Goal: Transaction & Acquisition: Book appointment/travel/reservation

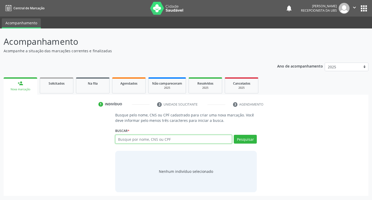
click at [157, 141] on input "text" at bounding box center [173, 139] width 117 height 9
type input "701403602762539"
click at [259, 138] on div "Busque pelo nome, CNS ou CPF cadastrado para criar uma nova marcação. Você deve…" at bounding box center [186, 152] width 149 height 80
click at [246, 140] on button "Pesquisar" at bounding box center [245, 139] width 23 height 9
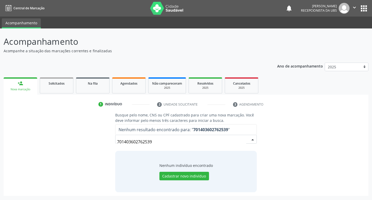
drag, startPoint x: 156, startPoint y: 144, endPoint x: 116, endPoint y: 142, distance: 40.1
click at [116, 142] on div "701403602762539" at bounding box center [186, 139] width 142 height 9
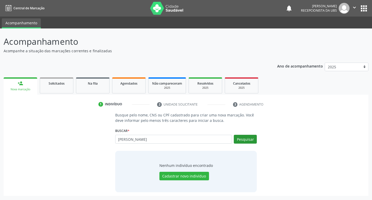
type input "[PERSON_NAME]"
click at [247, 137] on button "Pesquisar" at bounding box center [245, 139] width 23 height 9
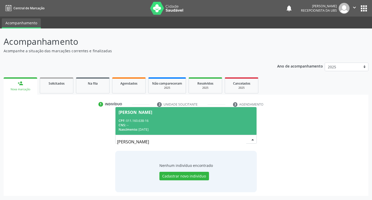
click at [191, 122] on div "CPF: 011.160.638-16" at bounding box center [186, 120] width 135 height 4
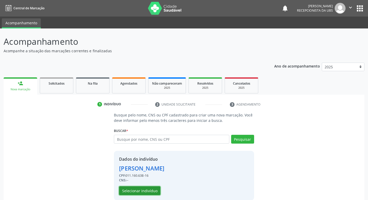
click at [149, 187] on button "Selecionar indivíduo" at bounding box center [139, 190] width 41 height 9
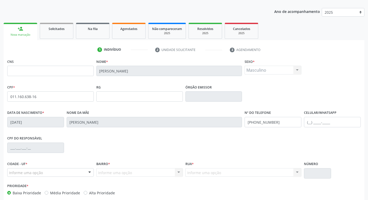
scroll to position [80, 0]
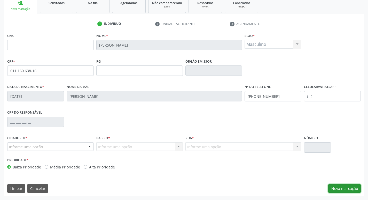
click at [346, 184] on button "Nova marcação" at bounding box center [344, 188] width 33 height 9
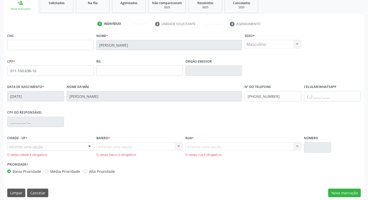
click at [35, 143] on div "Informe uma opção" at bounding box center [50, 146] width 87 height 9
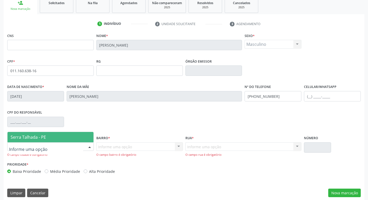
click at [39, 136] on span "Serra Talhada - PE" at bounding box center [28, 137] width 35 height 6
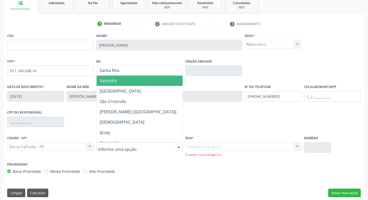
scroll to position [103, 0]
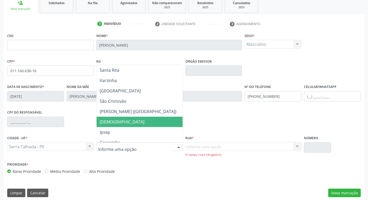
click at [121, 123] on span "[DEMOGRAPHIC_DATA]" at bounding box center [140, 121] width 86 height 10
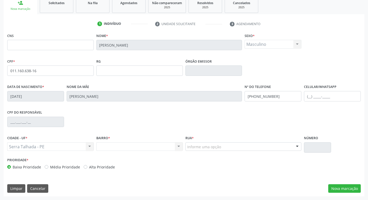
click at [231, 146] on div "Informe uma opção" at bounding box center [243, 146] width 116 height 9
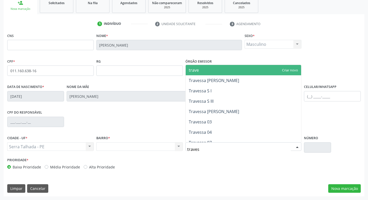
type input "travess"
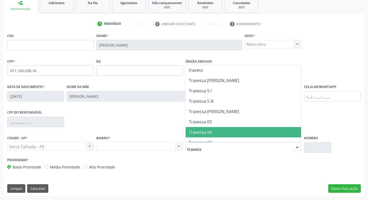
click at [218, 128] on span "Travessa 04" at bounding box center [244, 132] width 116 height 10
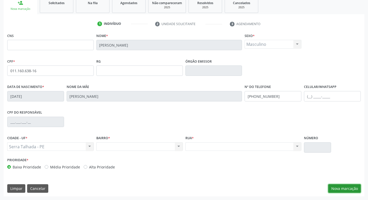
click at [351, 192] on button "Nova marcação" at bounding box center [344, 188] width 33 height 9
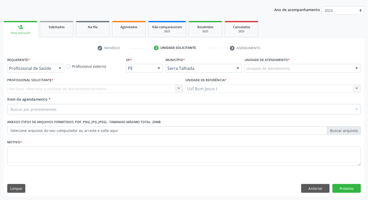
scroll to position [56, 0]
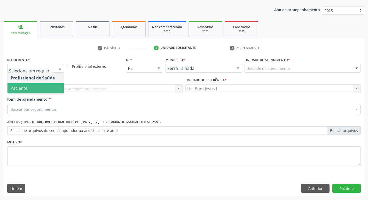
click at [45, 89] on span "Paciente" at bounding box center [35, 88] width 56 height 10
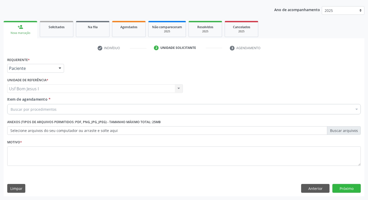
click at [60, 109] on div "Buscar por procedimentos" at bounding box center [184, 109] width 354 height 10
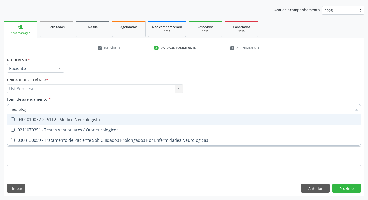
click at [139, 107] on input "neurologi" at bounding box center [182, 109] width 342 height 10
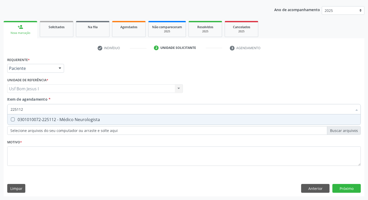
drag, startPoint x: 40, startPoint y: 110, endPoint x: 8, endPoint y: 112, distance: 32.3
click at [8, 112] on div "225112" at bounding box center [184, 109] width 354 height 10
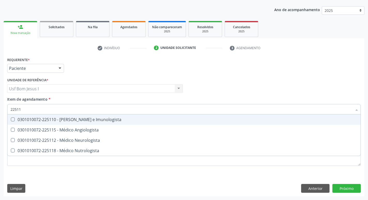
type input "225112"
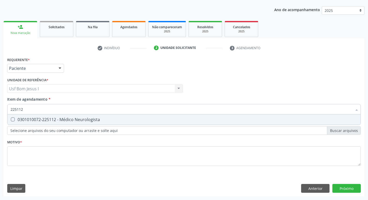
click at [83, 118] on div "0301010072-225112 - Médico Neurologista" at bounding box center [184, 119] width 347 height 4
checkbox Neurologista "true"
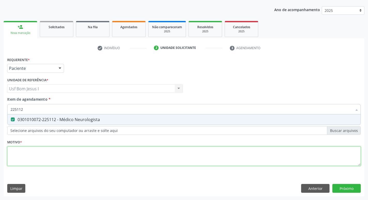
click at [82, 150] on div "Requerente * Paciente Profissional de Saúde Paciente Nenhum resultado encontrad…" at bounding box center [184, 114] width 354 height 117
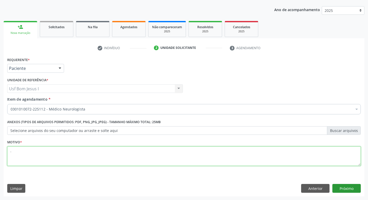
type textarea "."
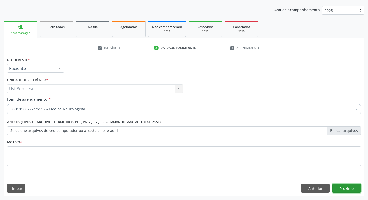
click at [345, 187] on button "Próximo" at bounding box center [346, 188] width 28 height 9
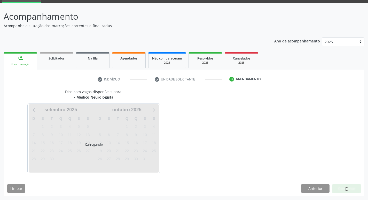
scroll to position [25, 0]
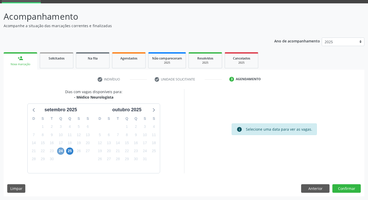
click at [59, 153] on span "24" at bounding box center [60, 150] width 7 height 7
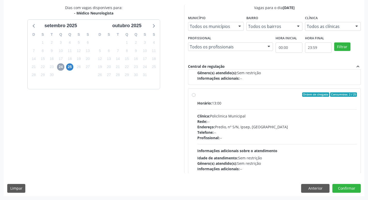
scroll to position [81, 0]
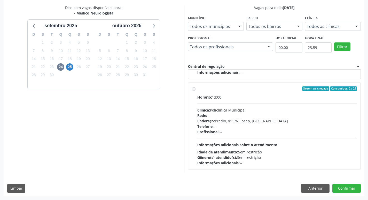
click at [244, 124] on div "Telefone: --" at bounding box center [277, 125] width 160 height 5
click at [196, 91] on input "Ordem de chegada Consumidos: 2 / 25 Horário: 13:00 Clínica: Policlinica Municip…" at bounding box center [194, 88] width 4 height 5
radio input "true"
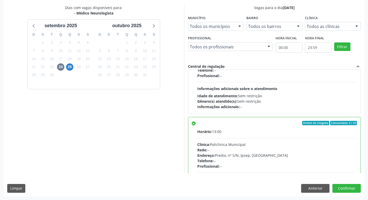
scroll to position [116, 0]
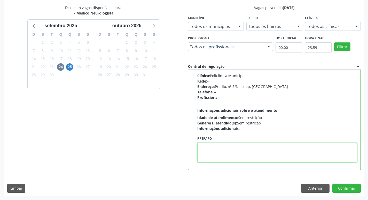
click at [241, 157] on textarea at bounding box center [277, 153] width 160 height 20
type textarea "n"
type textarea "NEUROPEDIATRA."
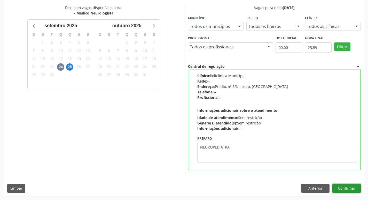
click at [343, 186] on button "Confirmar" at bounding box center [346, 188] width 28 height 9
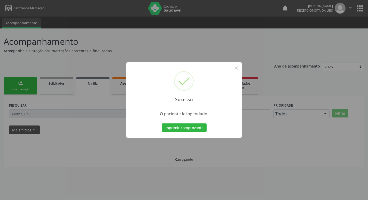
scroll to position [0, 0]
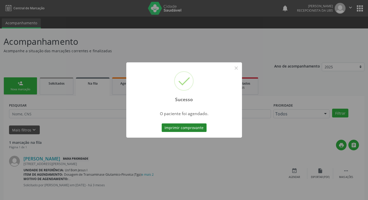
click at [188, 127] on button "Imprimir comprovante" at bounding box center [184, 127] width 45 height 9
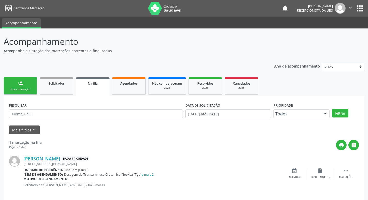
click at [24, 90] on div "Nova marcação" at bounding box center [20, 89] width 26 height 4
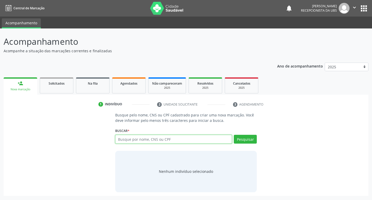
click at [178, 141] on input "text" at bounding box center [173, 139] width 117 height 9
click at [233, 138] on div "Pesquisar" at bounding box center [244, 141] width 25 height 12
click at [220, 141] on input "[PERSON_NAME]" at bounding box center [173, 139] width 117 height 9
type input "[PERSON_NAME]"
click at [245, 135] on button "Pesquisar" at bounding box center [245, 139] width 23 height 9
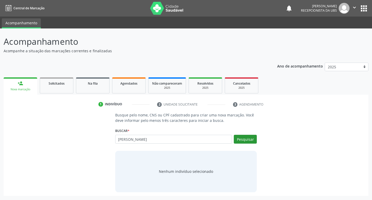
type input "[PERSON_NAME]"
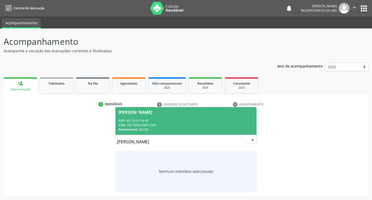
click at [223, 124] on div "CNS: 702 0008 5380 3189" at bounding box center [186, 125] width 135 height 4
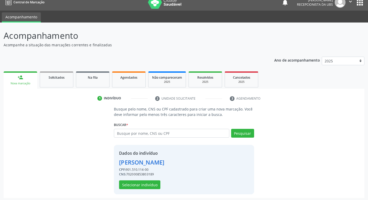
scroll to position [7, 0]
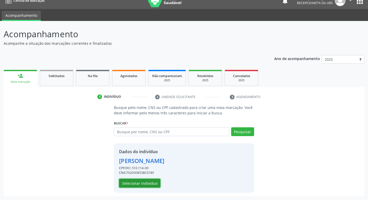
click at [140, 183] on button "Selecionar indivíduo" at bounding box center [139, 182] width 41 height 9
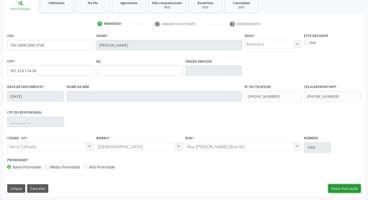
click at [340, 188] on button "Nova marcação" at bounding box center [344, 188] width 33 height 9
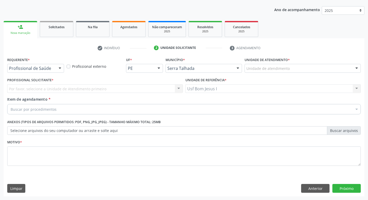
scroll to position [56, 0]
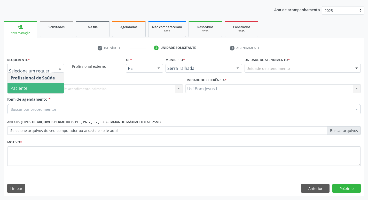
click at [33, 85] on span "Paciente" at bounding box center [35, 88] width 56 height 10
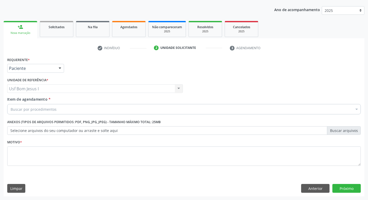
drag, startPoint x: 59, startPoint y: 110, endPoint x: 58, endPoint y: 102, distance: 7.5
click at [59, 109] on div "Buscar por procedimentos" at bounding box center [184, 109] width 354 height 10
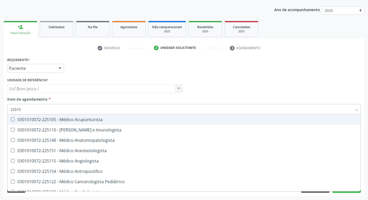
type input "225155"
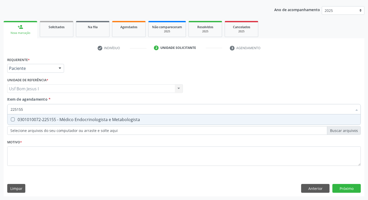
click at [61, 118] on div "0301010072-225155 - Médico Endocrinologista e Metabologista" at bounding box center [184, 119] width 347 height 4
checkbox Metabologista "true"
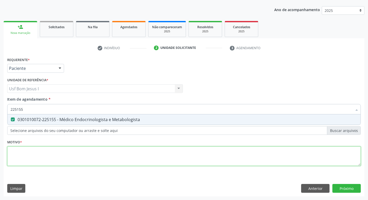
click at [75, 156] on div "Requerente * Paciente Profissional de Saúde Paciente Nenhum resultado encontrad…" at bounding box center [184, 114] width 354 height 117
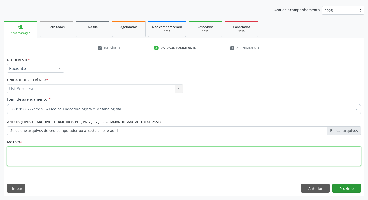
type textarea ";"
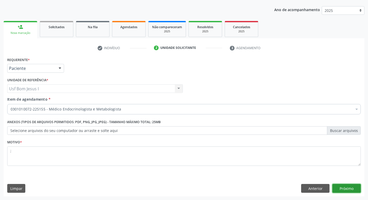
click at [353, 189] on button "Próximo" at bounding box center [346, 188] width 28 height 9
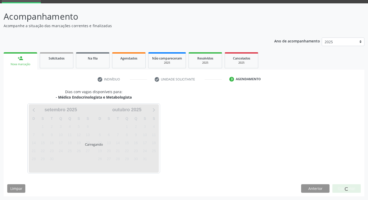
scroll to position [25, 0]
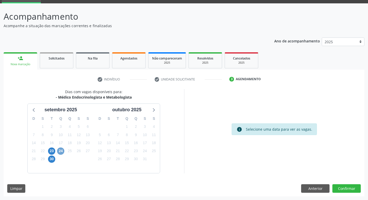
click at [62, 150] on span "24" at bounding box center [60, 150] width 7 height 7
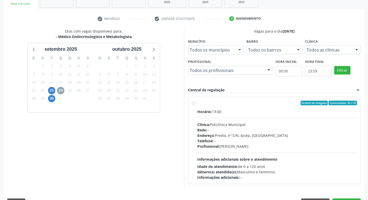
scroll to position [100, 0]
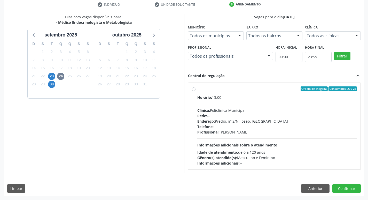
click at [261, 131] on div "Profissional: [PERSON_NAME]" at bounding box center [277, 131] width 160 height 5
click at [196, 91] on input "Ordem de chegada Consumidos: 20 / 25 Horário: 13:00 Clínica: Policlinica Munici…" at bounding box center [194, 88] width 4 height 5
radio input "true"
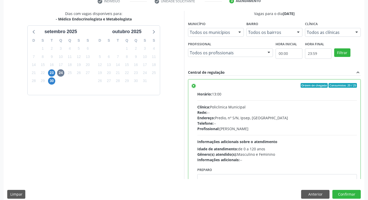
scroll to position [109, 0]
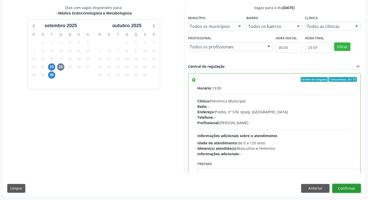
click at [351, 189] on button "Confirmar" at bounding box center [346, 188] width 28 height 9
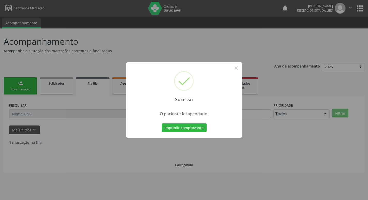
scroll to position [0, 0]
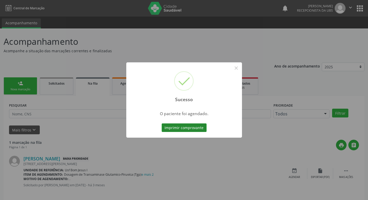
click at [193, 129] on button "Imprimir comprovante" at bounding box center [184, 127] width 45 height 9
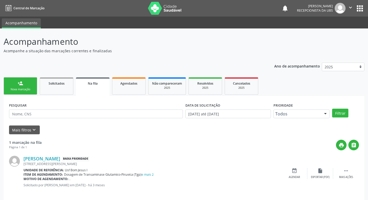
click at [25, 84] on link "person_add Nova marcação" at bounding box center [21, 85] width 34 height 17
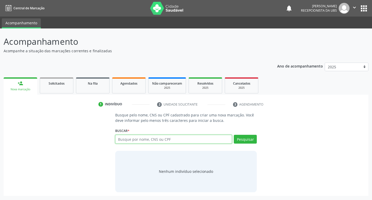
click at [180, 139] on input "text" at bounding box center [173, 139] width 117 height 9
type input "7043065432103599"
click at [249, 139] on button "Pesquisar" at bounding box center [245, 139] width 23 height 9
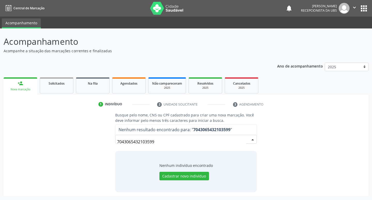
drag, startPoint x: 166, startPoint y: 141, endPoint x: 137, endPoint y: 146, distance: 29.1
click at [114, 142] on div "Busque pelo nome, CNS ou CPF cadastrado para criar uma nova marcação. Você deve…" at bounding box center [186, 152] width 149 height 80
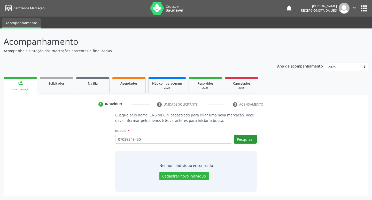
type input "07039349450"
click at [246, 140] on button "Pesquisar" at bounding box center [245, 139] width 23 height 9
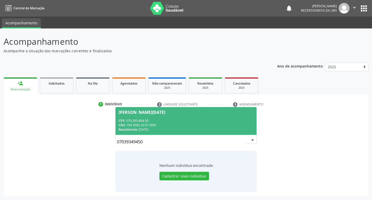
click at [151, 120] on div "CPF: 070.393.494-50" at bounding box center [186, 120] width 135 height 4
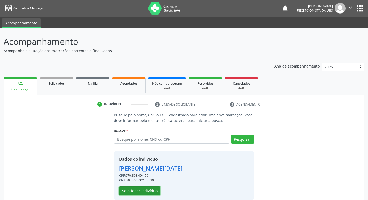
click at [145, 191] on button "Selecionar indivíduo" at bounding box center [139, 190] width 41 height 9
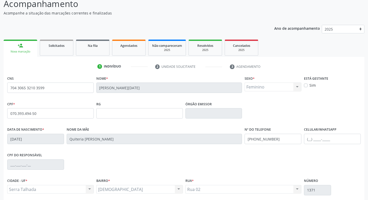
scroll to position [80, 0]
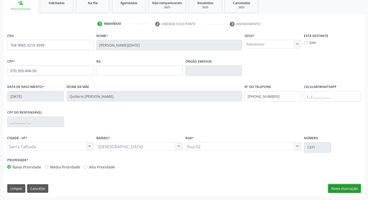
click at [344, 187] on button "Nova marcação" at bounding box center [344, 188] width 33 height 9
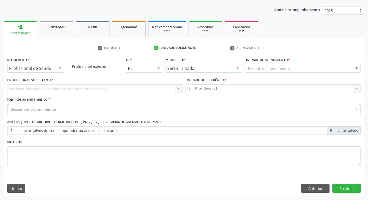
scroll to position [56, 0]
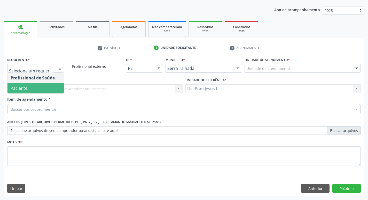
click at [28, 90] on span "Paciente" at bounding box center [35, 88] width 56 height 10
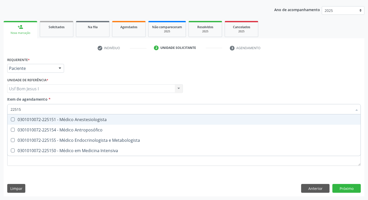
type input "225155"
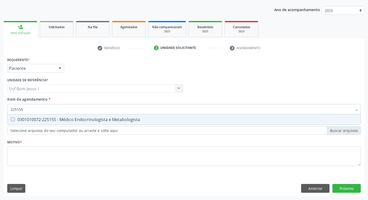
click at [81, 120] on div "0301010072-225155 - Médico Endocrinologista e Metabologista" at bounding box center [184, 119] width 347 height 4
checkbox Metabologista "true"
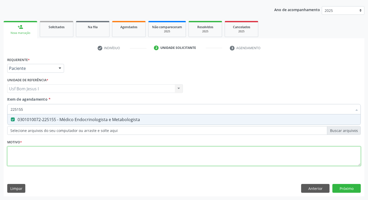
click at [85, 153] on div "Requerente * Paciente Profissional de Saúde Paciente Nenhum resultado encontrad…" at bounding box center [184, 114] width 354 height 117
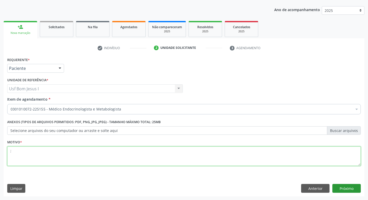
type textarea ";"
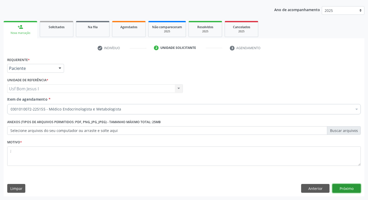
click at [354, 189] on button "Próximo" at bounding box center [346, 188] width 28 height 9
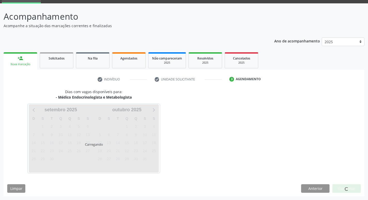
scroll to position [25, 0]
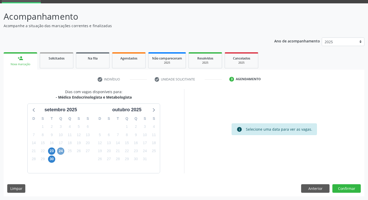
click at [62, 150] on span "24" at bounding box center [60, 150] width 7 height 7
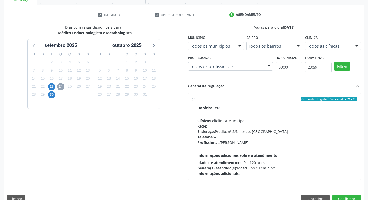
scroll to position [100, 0]
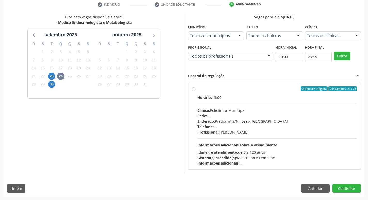
click at [279, 135] on div "Horário: 13:00 Clínica: Policlinica Municipal Rede: -- Endereço: Predio, nº S/N…" at bounding box center [277, 130] width 160 height 71
click at [196, 91] on input "Ordem de chegada Consumidos: 21 / 25 Horário: 13:00 Clínica: Policlinica Munici…" at bounding box center [194, 88] width 4 height 5
radio input "true"
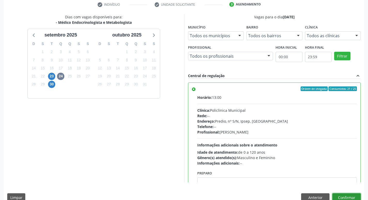
click at [350, 195] on button "Confirmar" at bounding box center [346, 197] width 28 height 9
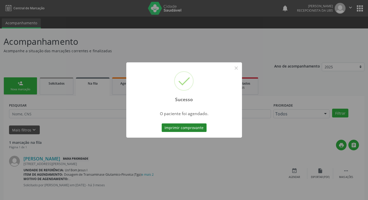
click at [186, 127] on button "Imprimir comprovante" at bounding box center [184, 127] width 45 height 9
